Goal: Transaction & Acquisition: Purchase product/service

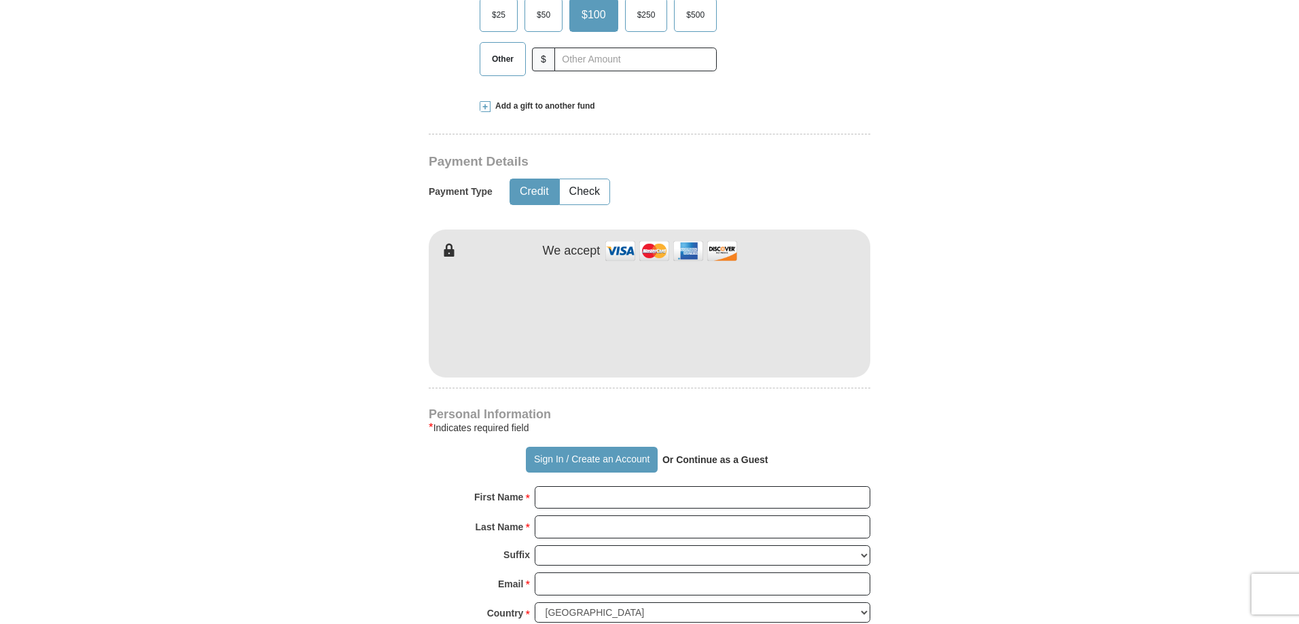
scroll to position [612, 0]
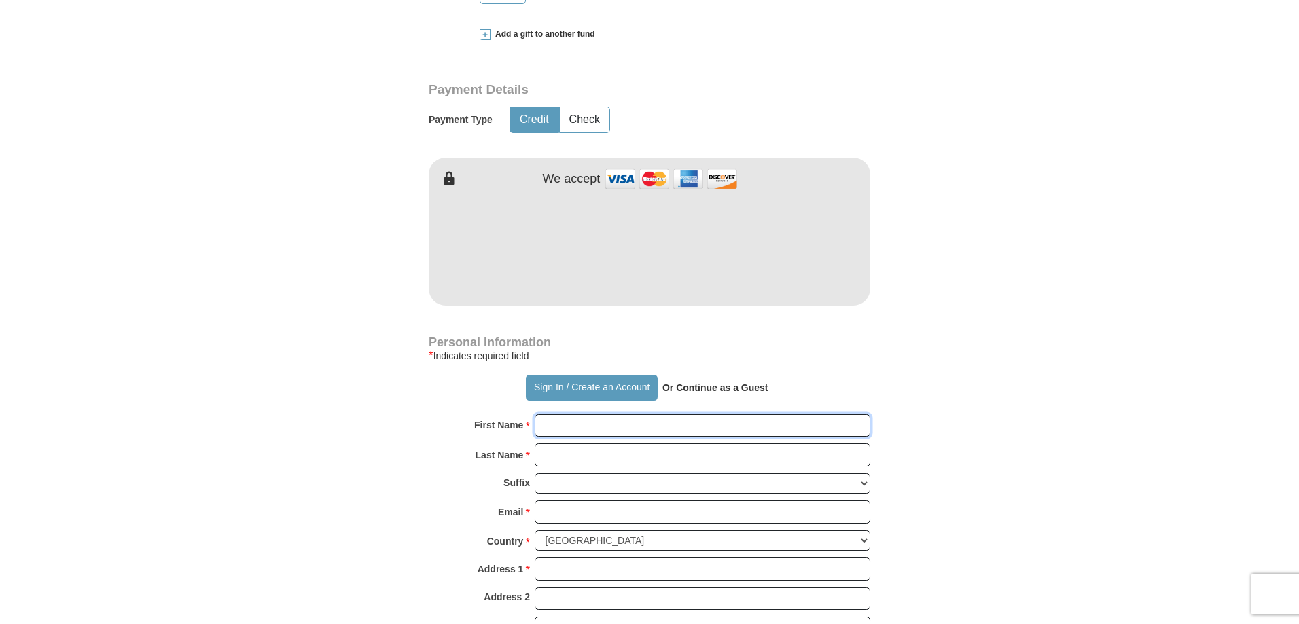
click at [563, 422] on input "First Name *" at bounding box center [703, 426] width 336 height 23
click at [563, 425] on input "First Name *" at bounding box center [703, 426] width 336 height 23
type input "k"
type input "K [PERSON_NAME]"
click at [560, 455] on input "Last Name *" at bounding box center [703, 455] width 336 height 23
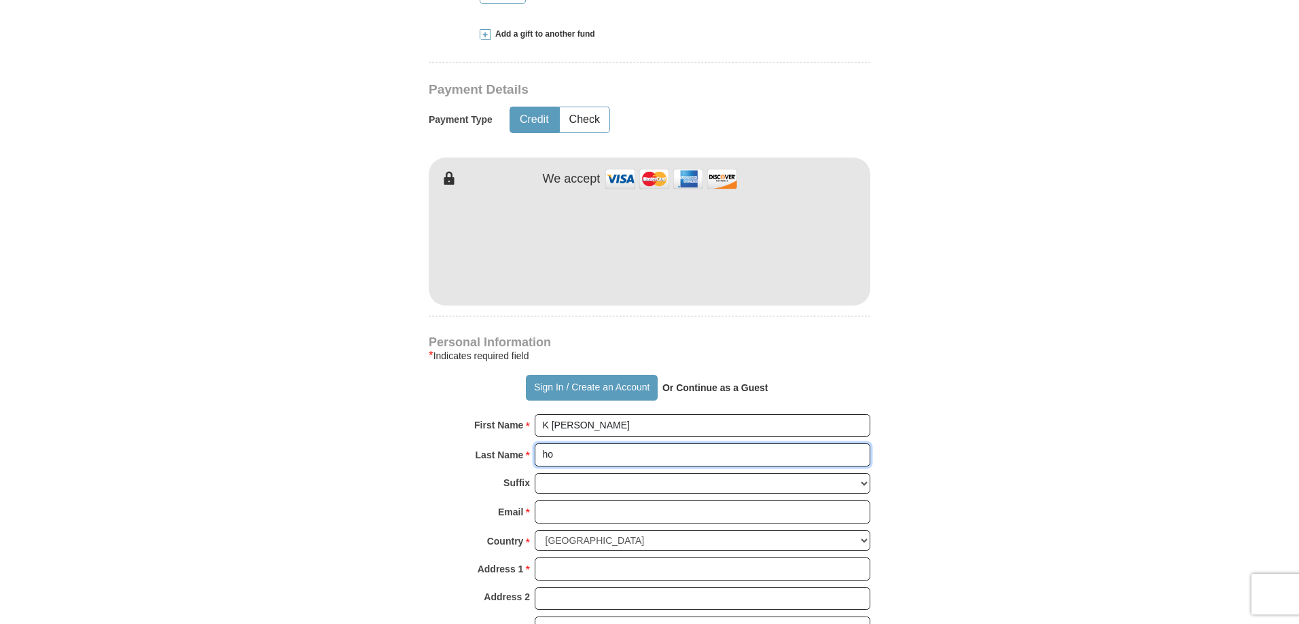
type input "h"
click at [499, 486] on div "Suffix [PERSON_NAME] I II III IV V VI" at bounding box center [650, 488] width 442 height 28
click at [610, 460] on input "[PERSON_NAME] SR" at bounding box center [703, 455] width 336 height 23
type input "[PERSON_NAME]"
click at [565, 475] on select "[PERSON_NAME] I II III IV V VI" at bounding box center [703, 484] width 336 height 21
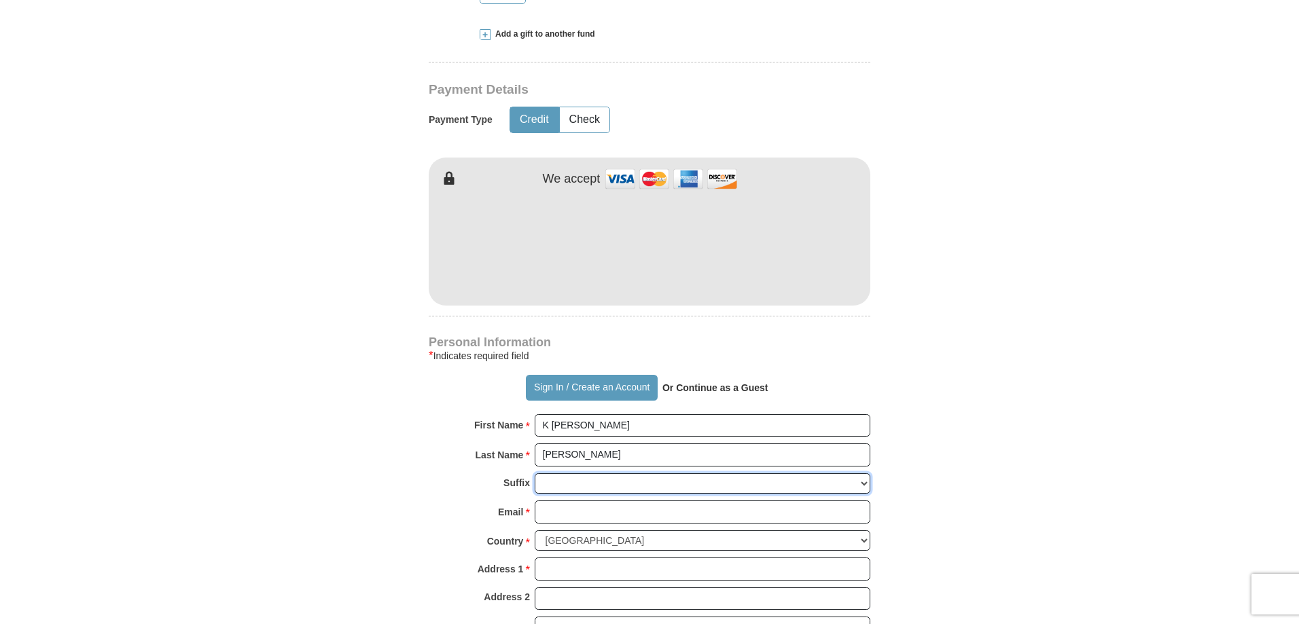
select select "Sr"
click at [535, 474] on select "[PERSON_NAME] I II III IV V VI" at bounding box center [703, 484] width 336 height 21
click at [557, 523] on input "Email *" at bounding box center [703, 512] width 336 height 23
type input "[EMAIL_ADDRESS][DOMAIN_NAME]"
type input "[STREET_ADDRESS]"
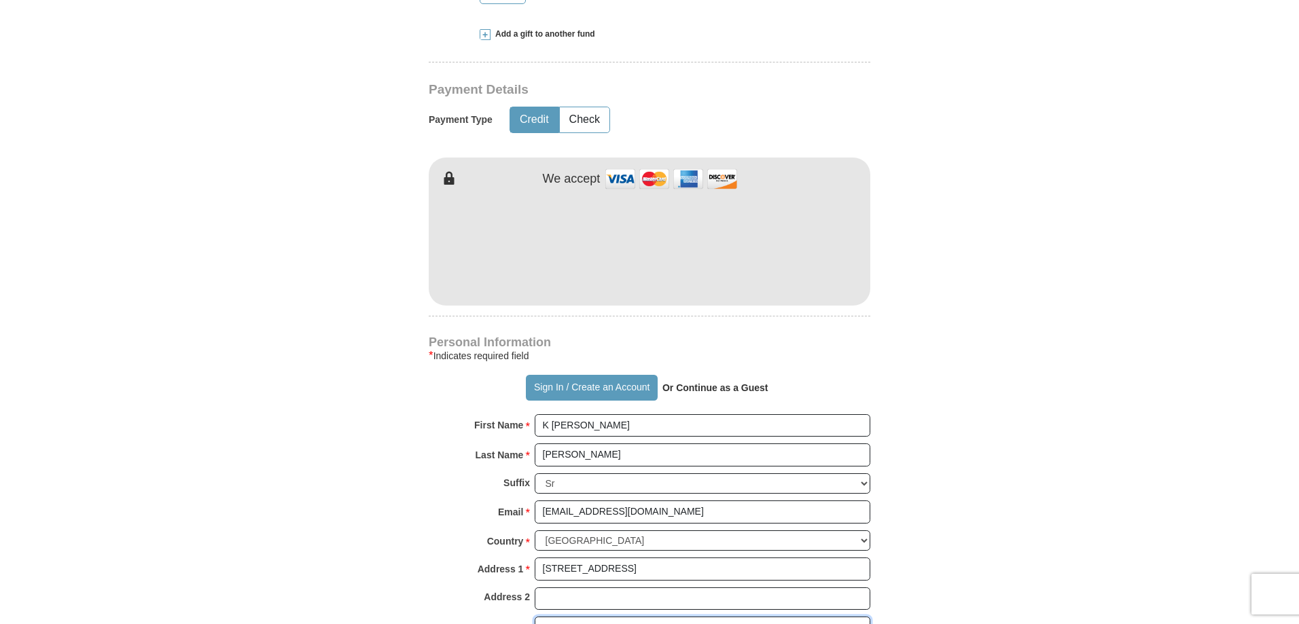
type input "LEVITTOWN"
select select "PA"
type input "19057"
type input "2159492233"
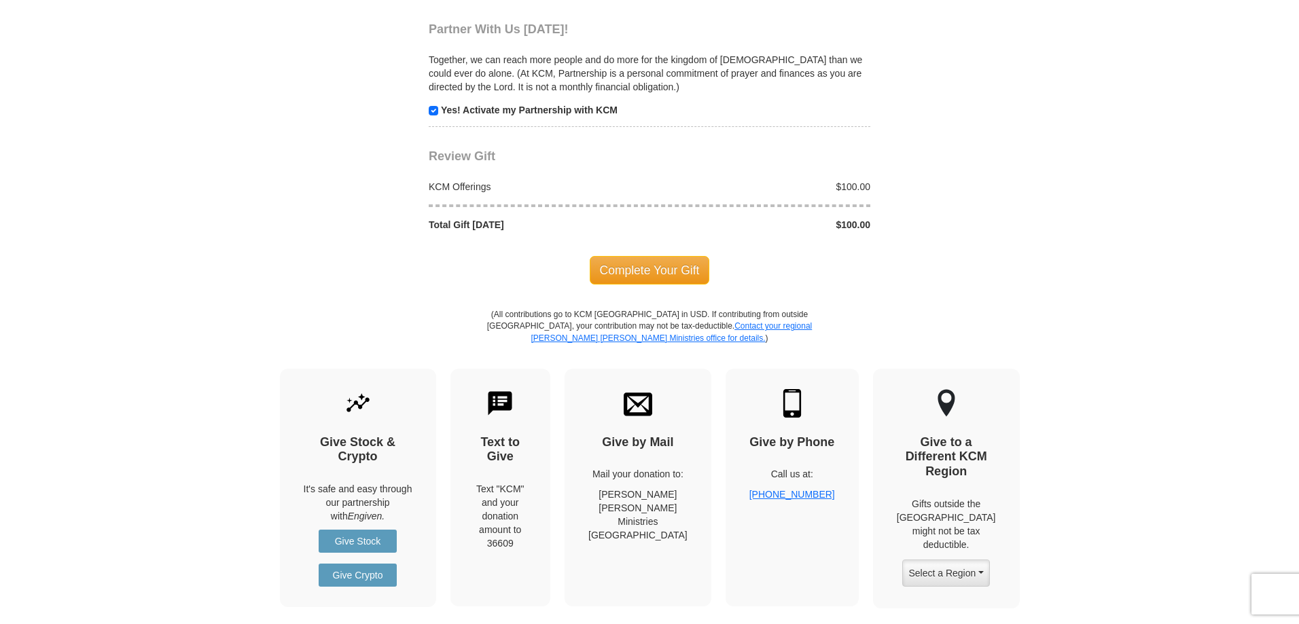
scroll to position [1359, 0]
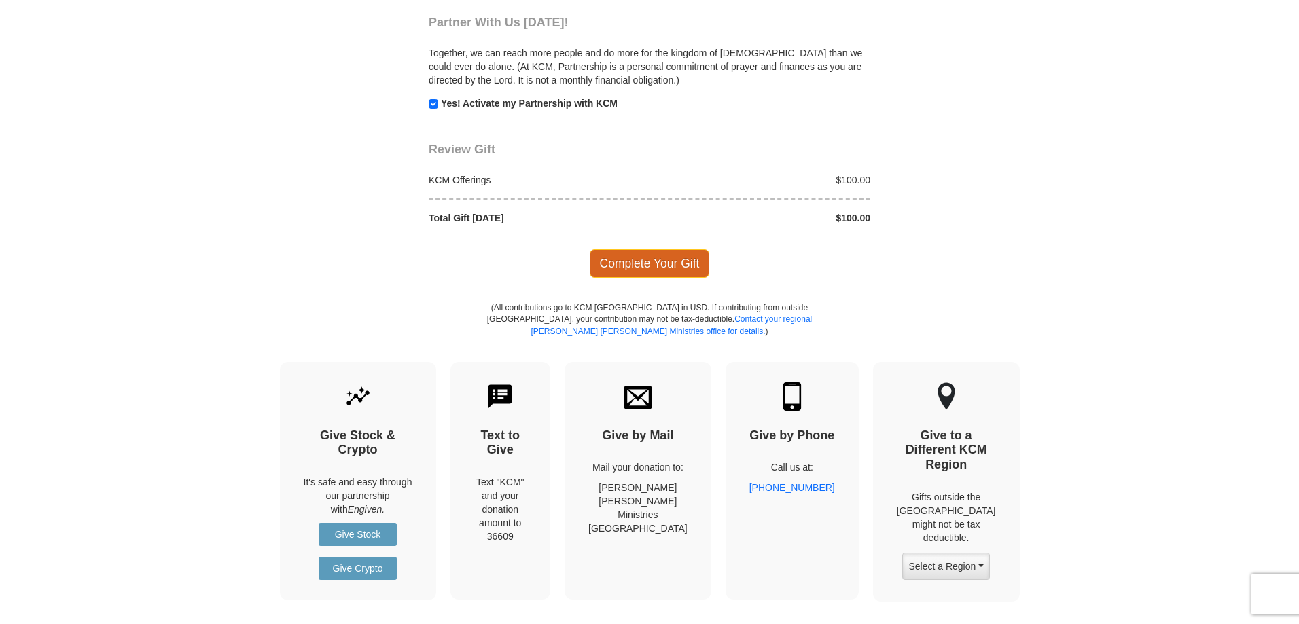
click at [641, 262] on span "Complete Your Gift" at bounding box center [650, 263] width 120 height 29
